Goal: Information Seeking & Learning: Learn about a topic

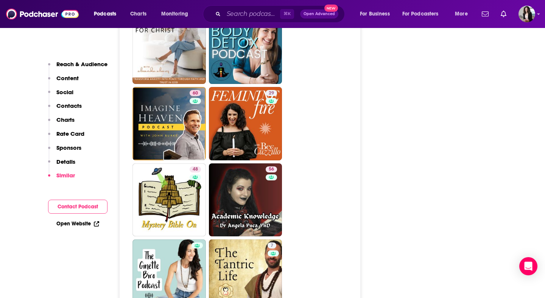
scroll to position [1501, 0]
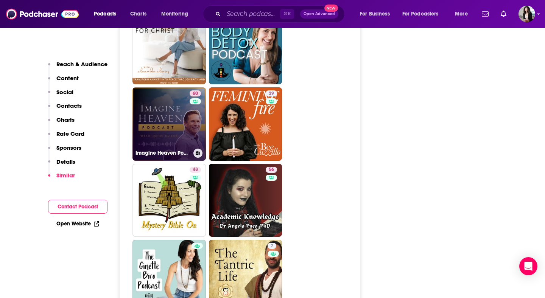
click at [164, 87] on link "60 Imagine Heaven Podcast with John Burke" at bounding box center [169, 123] width 73 height 73
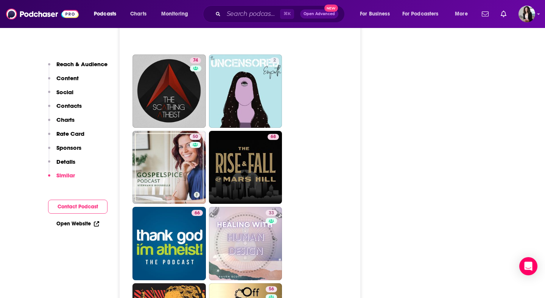
scroll to position [3157, 0]
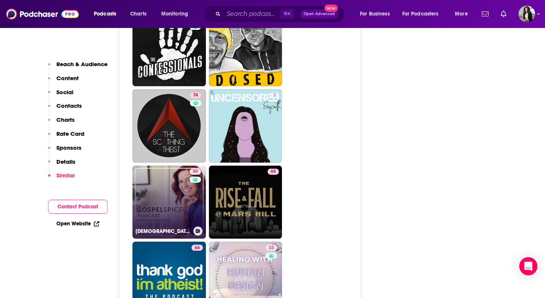
click at [165, 166] on link "50 Gospel Spice | Awaken Delight in God through faith in Jesus Christ" at bounding box center [169, 202] width 73 height 73
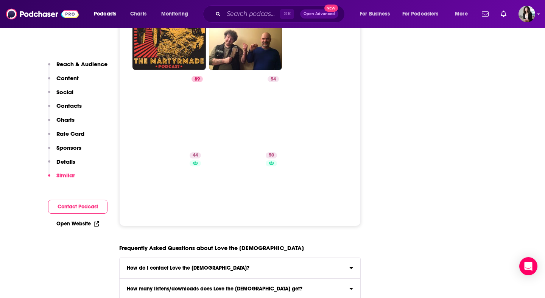
scroll to position [3478, 0]
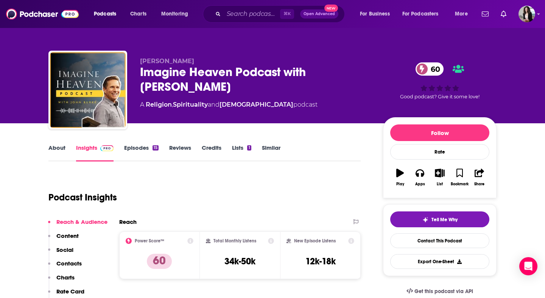
click at [61, 151] on link "About" at bounding box center [56, 152] width 17 height 17
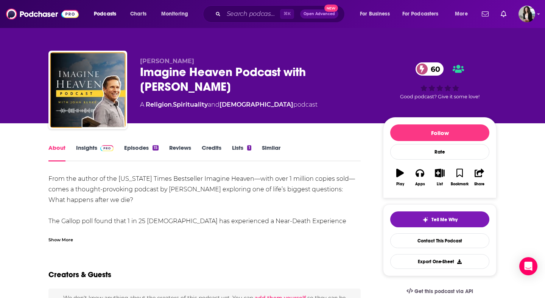
click at [69, 234] on div "Show More" at bounding box center [204, 237] width 312 height 13
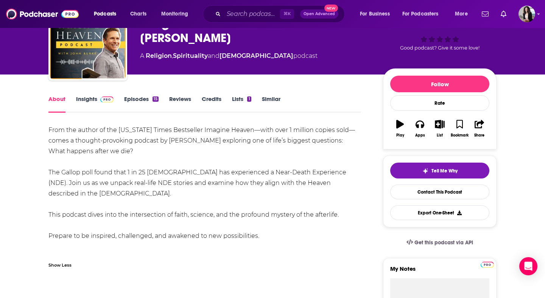
scroll to position [53, 0]
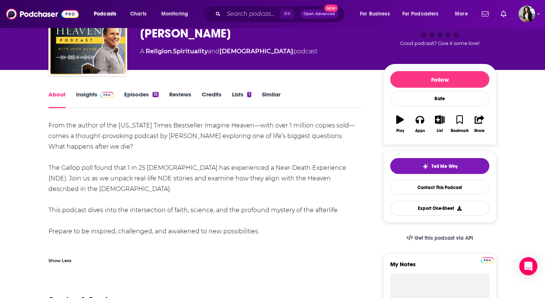
click at [136, 97] on link "Episodes 15" at bounding box center [141, 99] width 34 height 17
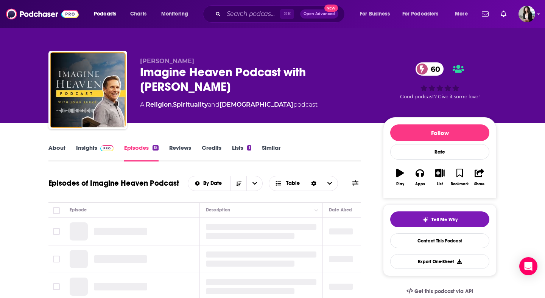
scroll to position [128, 0]
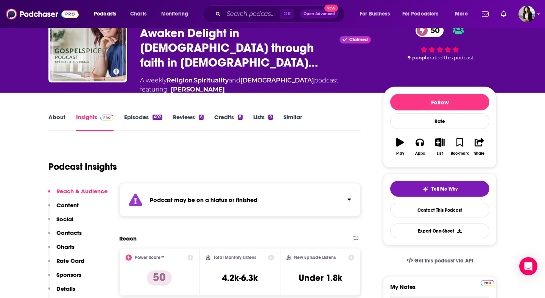
scroll to position [56, 0]
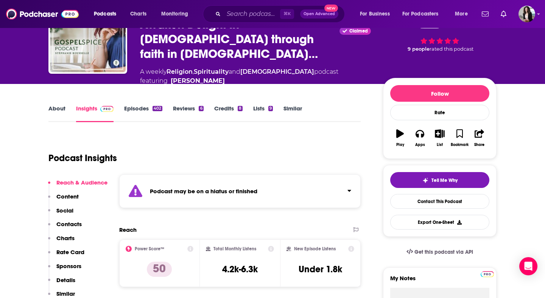
click at [150, 105] on link "Episodes 402" at bounding box center [143, 113] width 38 height 17
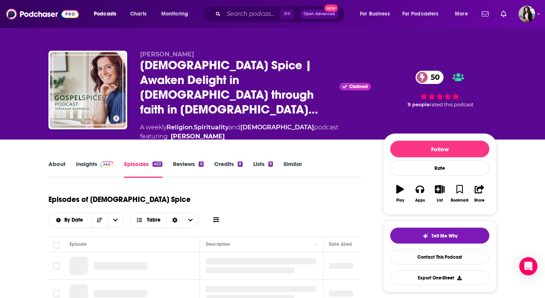
scroll to position [84, 0]
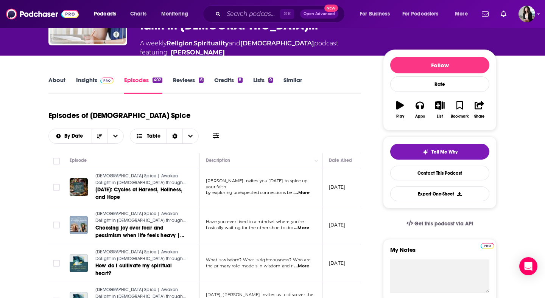
click at [90, 76] on link "Insights" at bounding box center [94, 84] width 37 height 17
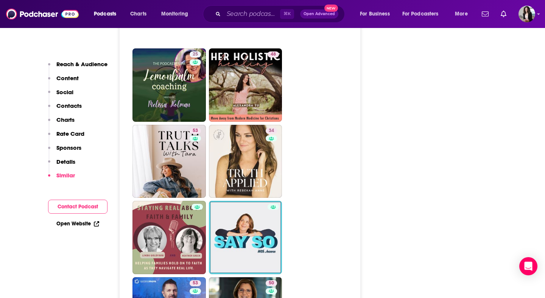
scroll to position [1690, 0]
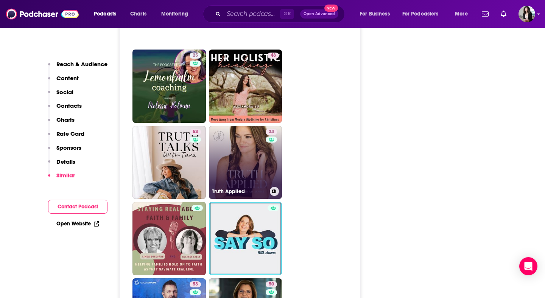
click at [242, 126] on link "34 Truth Applied" at bounding box center [245, 162] width 73 height 73
type input "https://www.podchaser.com/podcasts/truth-applied-3733739"
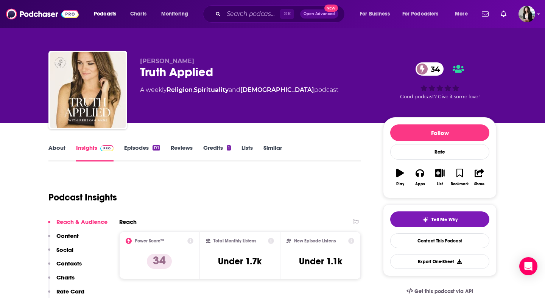
click at [139, 150] on link "Episodes 171" at bounding box center [142, 152] width 36 height 17
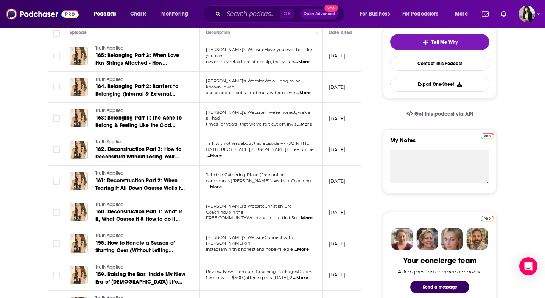
scroll to position [179, 0]
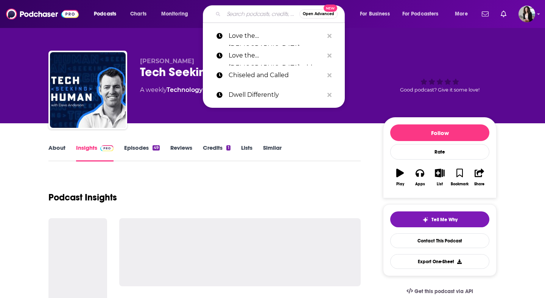
click at [234, 17] on input "Search podcasts, credits, & more..." at bounding box center [262, 14] width 76 height 12
paste input "Untangling Prayer With [PERSON_NAME]"
type input "Untangling Prayer With [PERSON_NAME]"
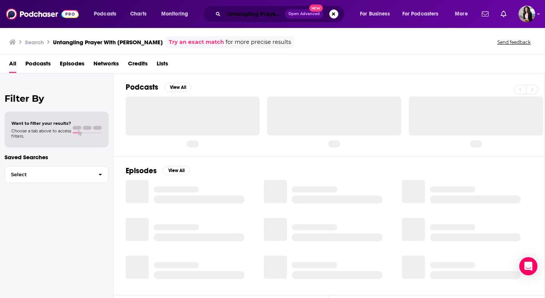
click at [265, 19] on input "Untangling Prayer With [PERSON_NAME]" at bounding box center [254, 14] width 61 height 12
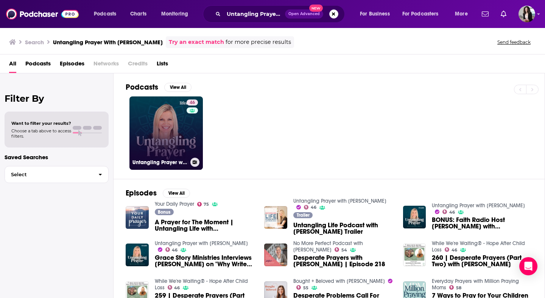
click at [180, 137] on link "46 Untangling Prayer with [PERSON_NAME]" at bounding box center [165, 133] width 73 height 73
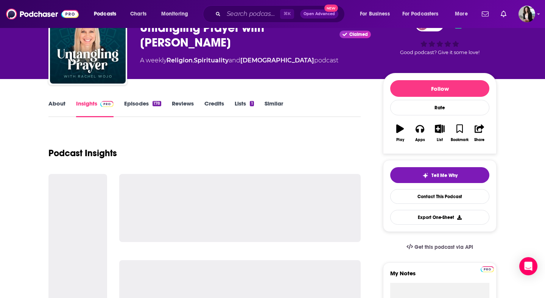
scroll to position [45, 0]
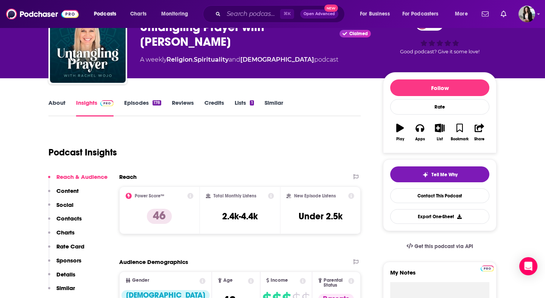
click at [140, 105] on link "Episodes 178" at bounding box center [142, 107] width 37 height 17
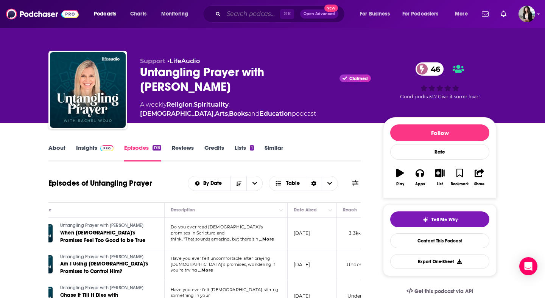
click at [248, 14] on input "Search podcasts, credits, & more..." at bounding box center [252, 14] width 56 height 12
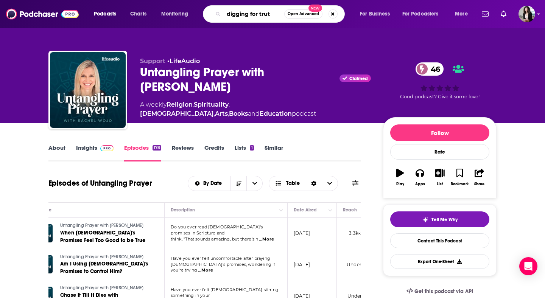
type input "digging for truth"
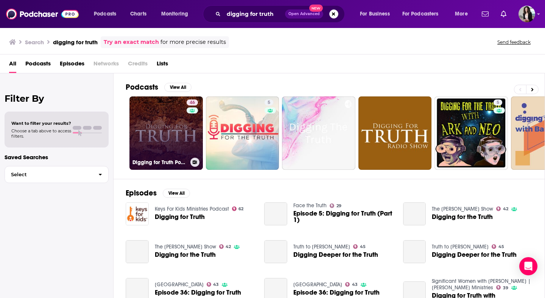
click at [153, 134] on link "46 Digging for Truth Podcast" at bounding box center [165, 133] width 73 height 73
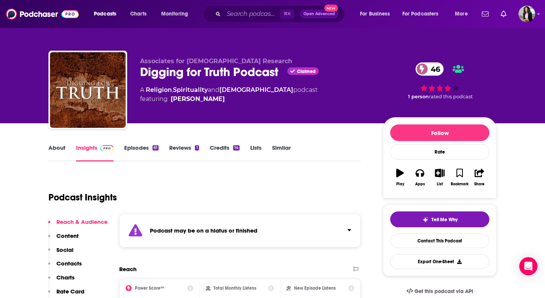
click at [139, 150] on link "Episodes 61" at bounding box center [141, 152] width 34 height 17
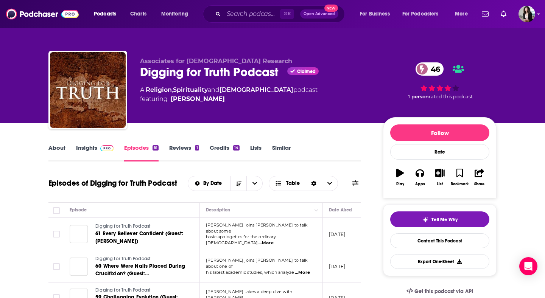
click at [99, 151] on span at bounding box center [105, 147] width 16 height 7
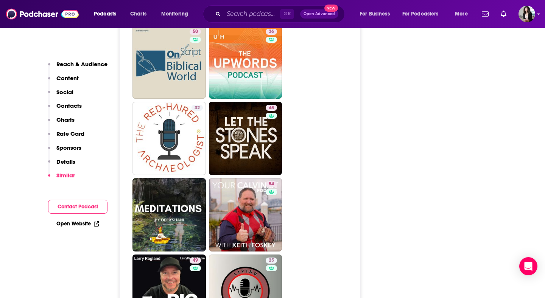
scroll to position [1720, 0]
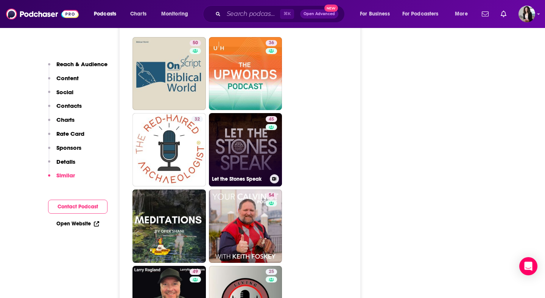
click at [257, 113] on link "45 Let the Stones Speak" at bounding box center [245, 149] width 73 height 73
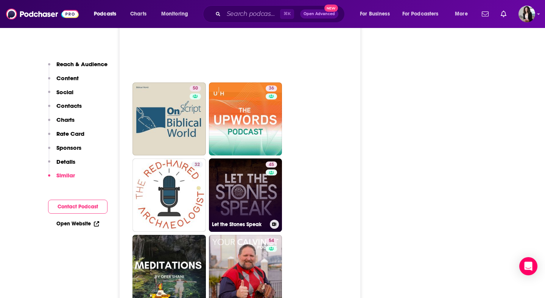
scroll to position [1671, 0]
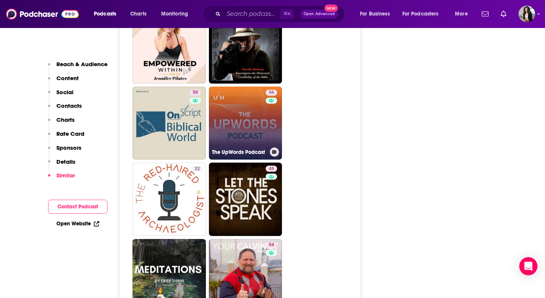
click at [239, 87] on link "36 The UpWords Podcast" at bounding box center [245, 123] width 73 height 73
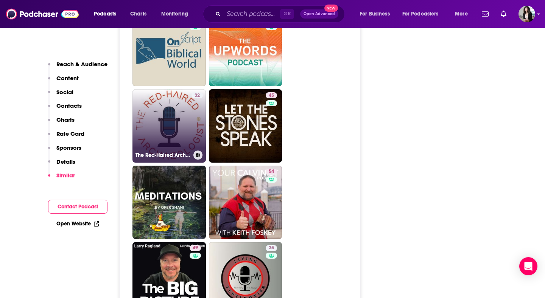
click at [173, 89] on link "32 The Red-Haired Archaeologist" at bounding box center [169, 125] width 73 height 73
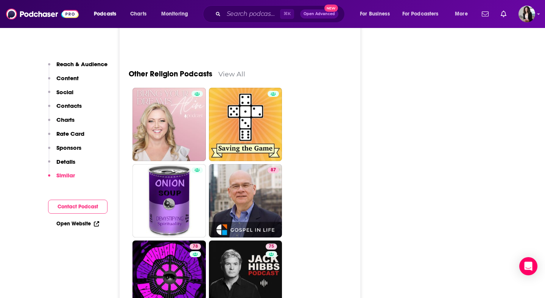
scroll to position [2308, 0]
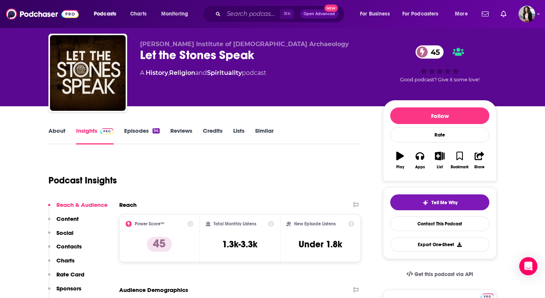
scroll to position [17, 0]
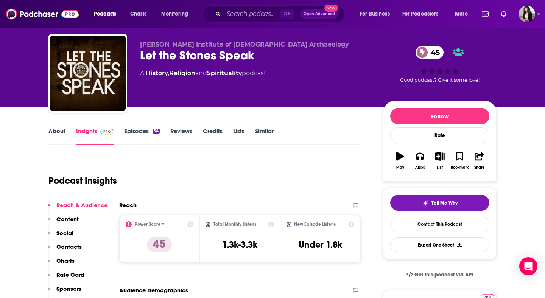
click at [148, 131] on link "Episodes 54" at bounding box center [142, 136] width 36 height 17
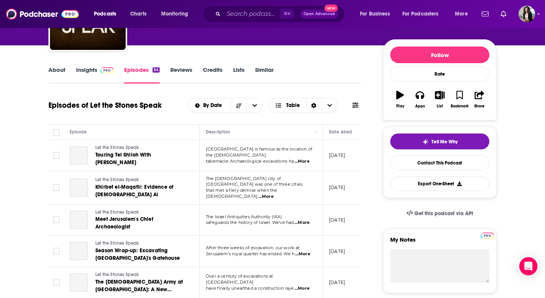
scroll to position [81, 0]
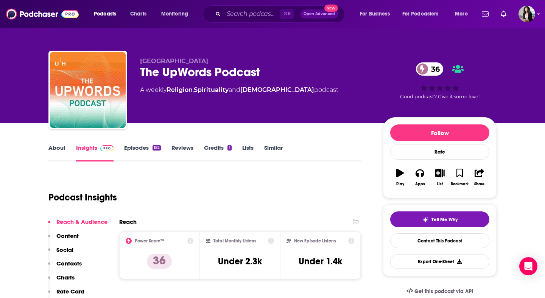
click at [145, 146] on link "Episodes 152" at bounding box center [142, 152] width 37 height 17
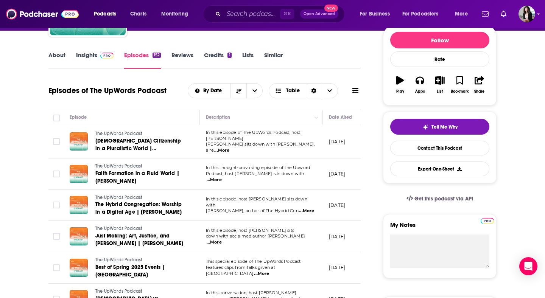
scroll to position [98, 0]
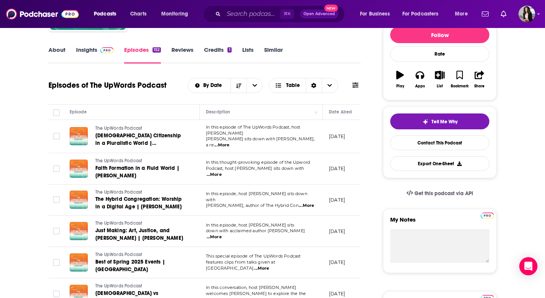
click at [57, 53] on link "About" at bounding box center [56, 54] width 17 height 17
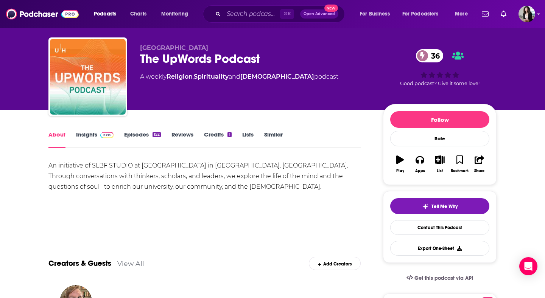
scroll to position [19, 0]
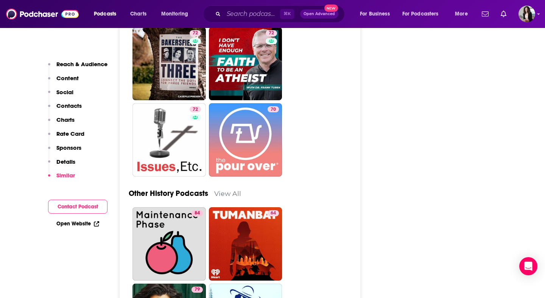
scroll to position [2014, 0]
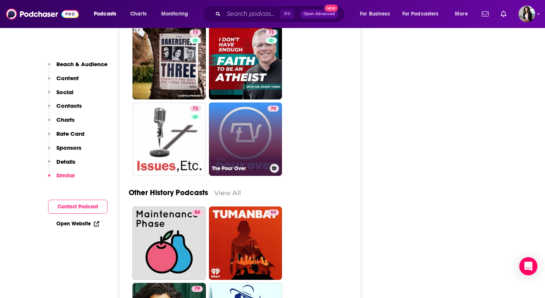
click at [250, 132] on link "70 The Pour Over" at bounding box center [245, 139] width 73 height 73
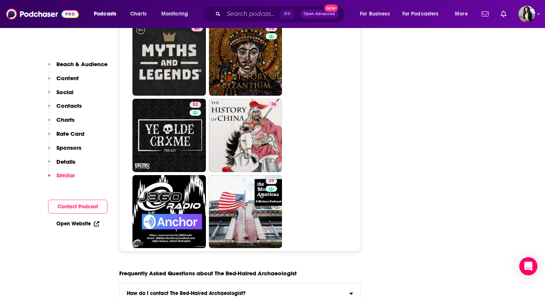
scroll to position [2640, 0]
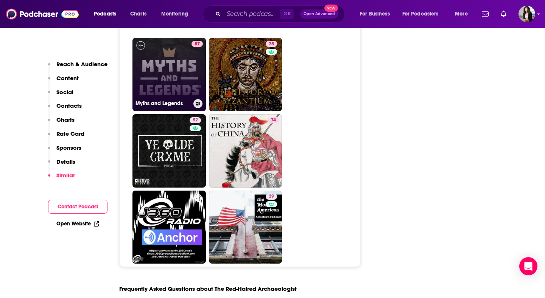
click at [187, 83] on link "87 Myths and Legends" at bounding box center [169, 74] width 73 height 73
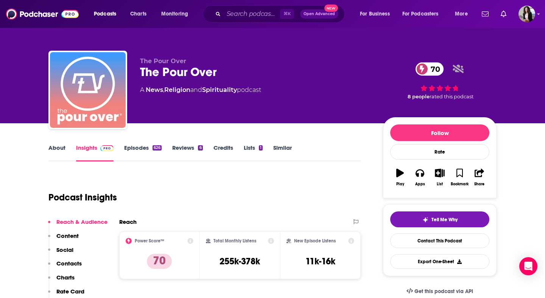
click at [128, 145] on link "Episodes 626" at bounding box center [142, 152] width 37 height 17
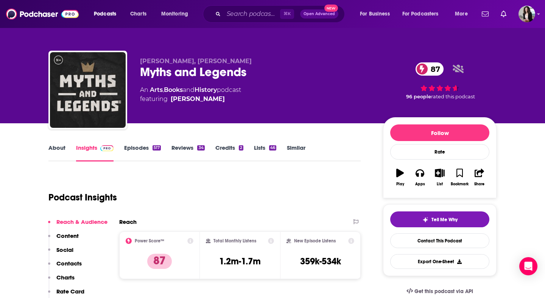
click at [62, 151] on link "About" at bounding box center [56, 152] width 17 height 17
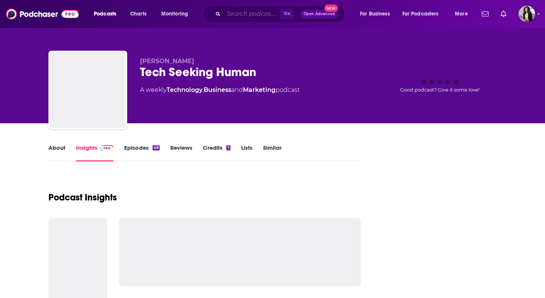
click at [236, 14] on input "Search podcasts, credits, & more..." at bounding box center [252, 14] width 56 height 12
paste input "The New [DEMOGRAPHIC_DATA] Podcast"
type input "The New [DEMOGRAPHIC_DATA] Podcast"
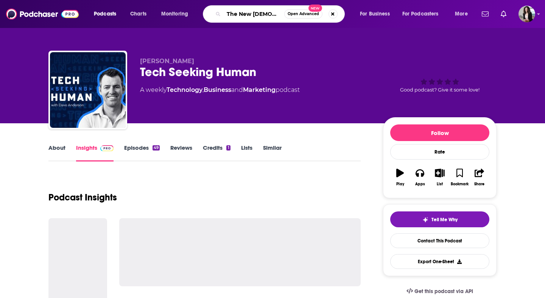
scroll to position [0, 31]
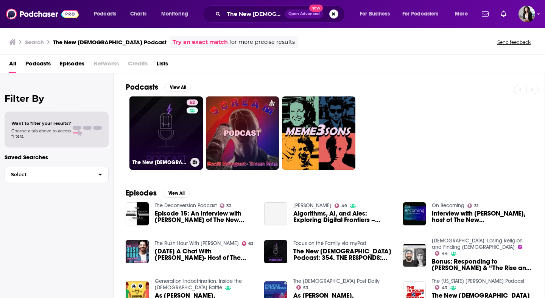
click at [179, 135] on link "62 The New [DEMOGRAPHIC_DATA] Podcast" at bounding box center [165, 133] width 73 height 73
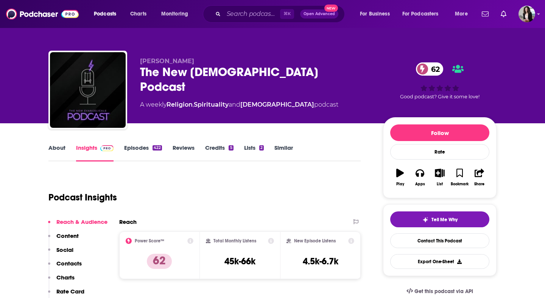
click at [55, 146] on link "About" at bounding box center [56, 152] width 17 height 17
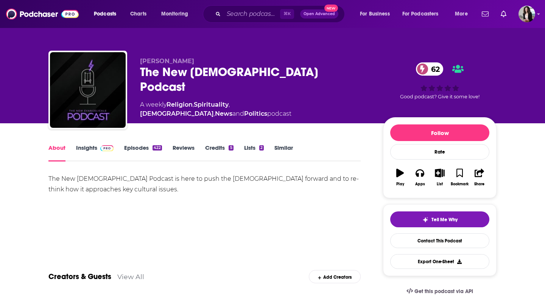
click at [133, 148] on link "Episodes 422" at bounding box center [143, 152] width 38 height 17
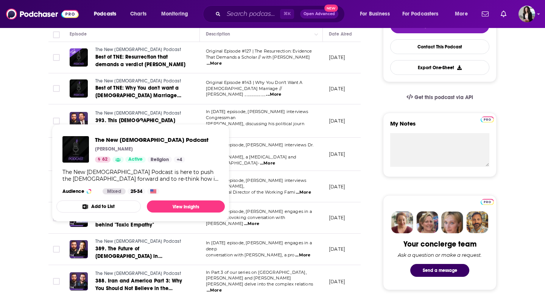
scroll to position [193, 0]
